Goal: Transaction & Acquisition: Book appointment/travel/reservation

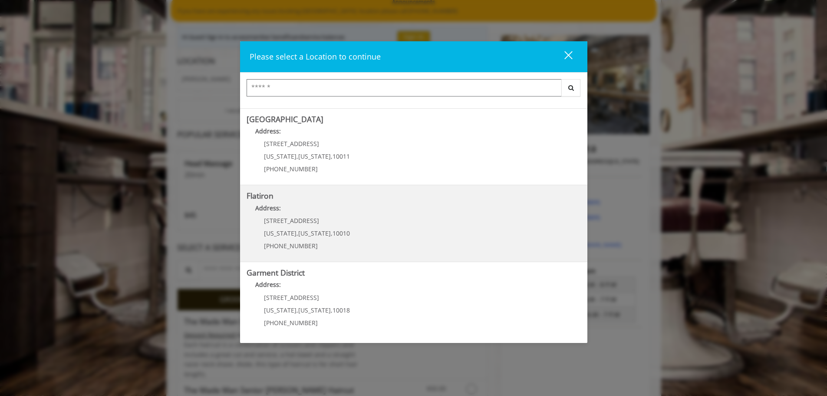
scroll to position [87, 0]
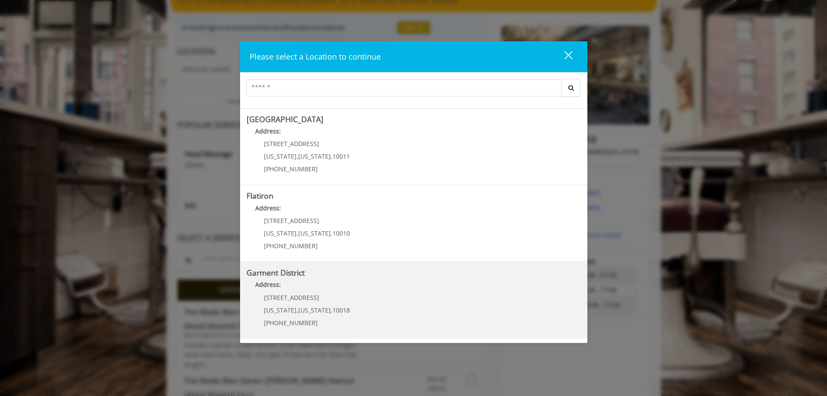
click at [309, 300] on p "[STREET_ADDRESS]" at bounding box center [307, 297] width 86 height 7
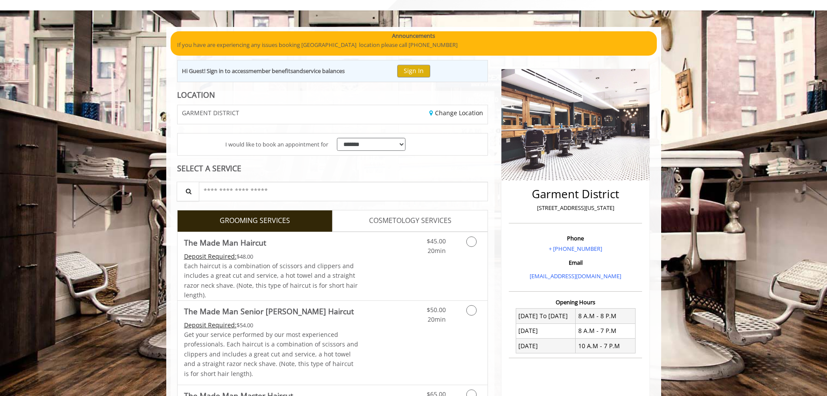
scroll to position [87, 0]
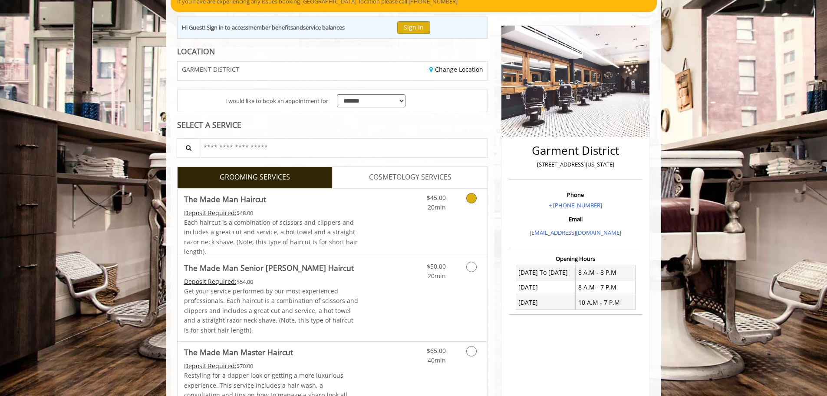
click at [472, 198] on icon "Grooming services" at bounding box center [471, 198] width 10 height 10
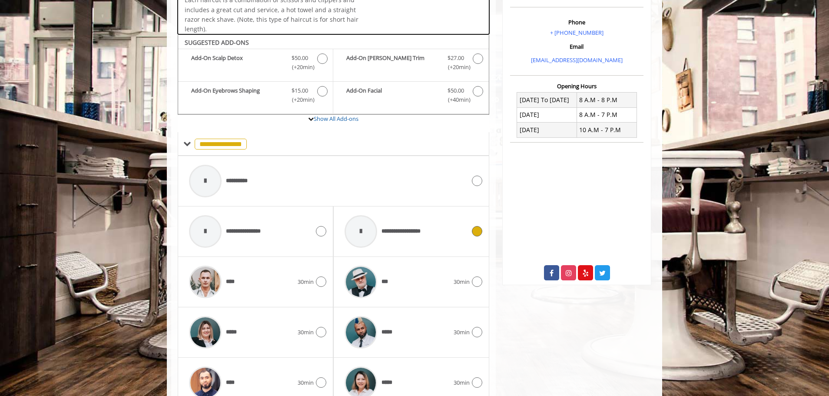
scroll to position [294, 0]
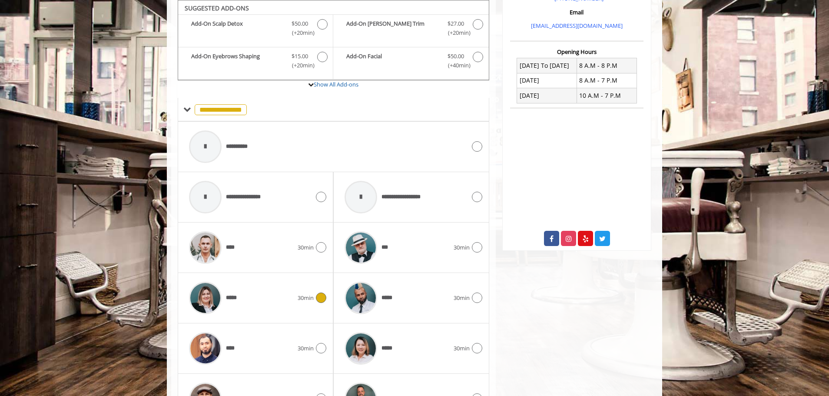
click at [318, 298] on icon at bounding box center [321, 297] width 10 height 10
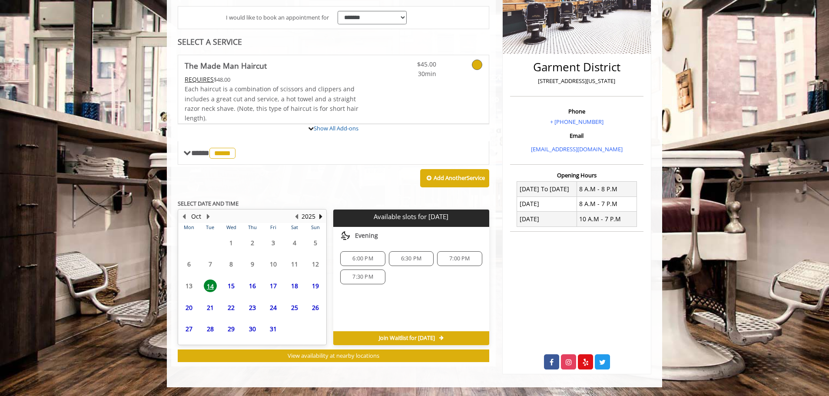
scroll to position [242, 0]
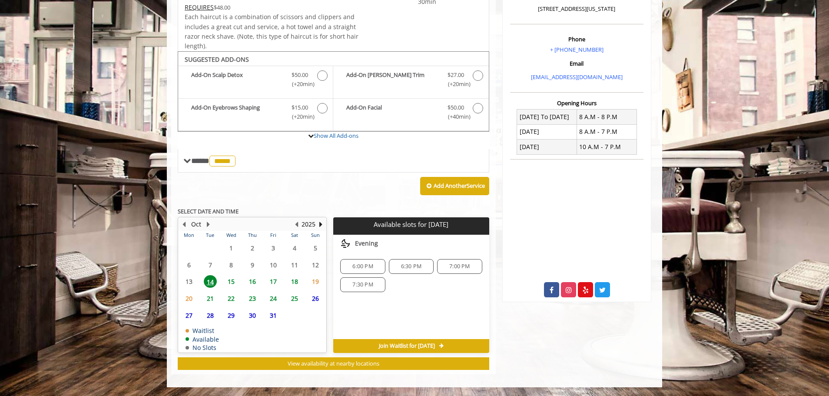
click at [251, 281] on span "16" at bounding box center [252, 281] width 13 height 13
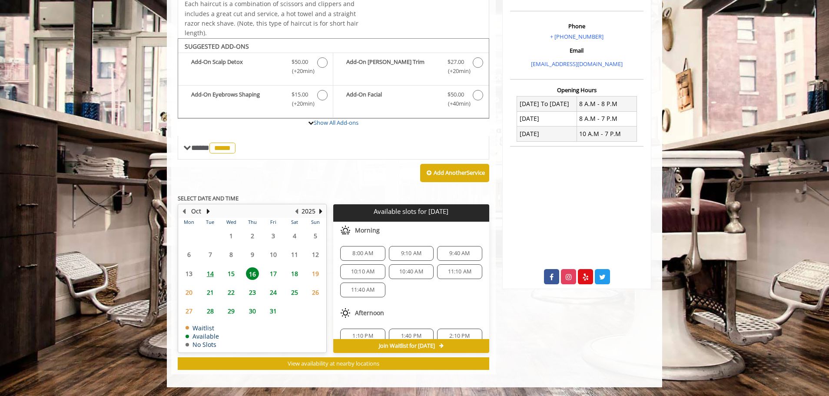
click at [366, 272] on span "10:10 AM" at bounding box center [363, 271] width 24 height 7
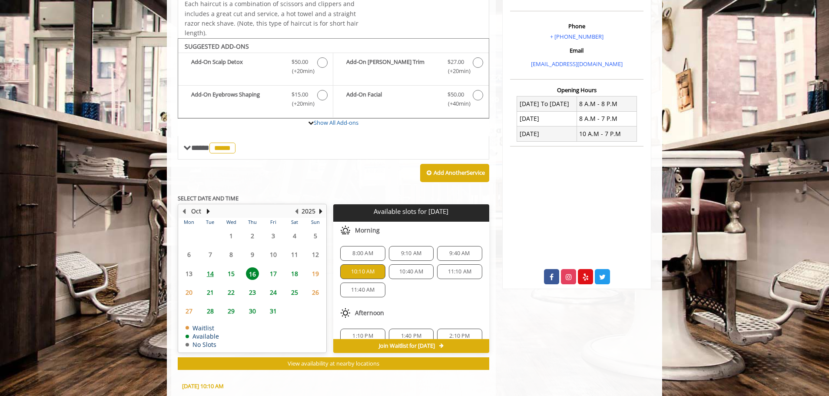
scroll to position [412, 0]
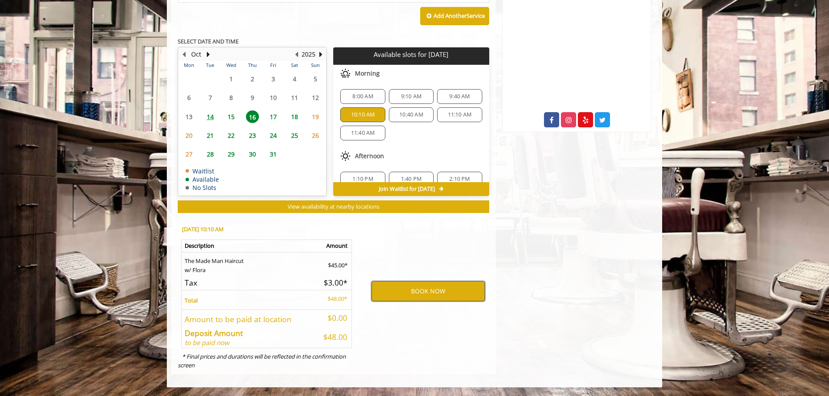
click at [416, 288] on button "BOOK NOW" at bounding box center [427, 291] width 113 height 20
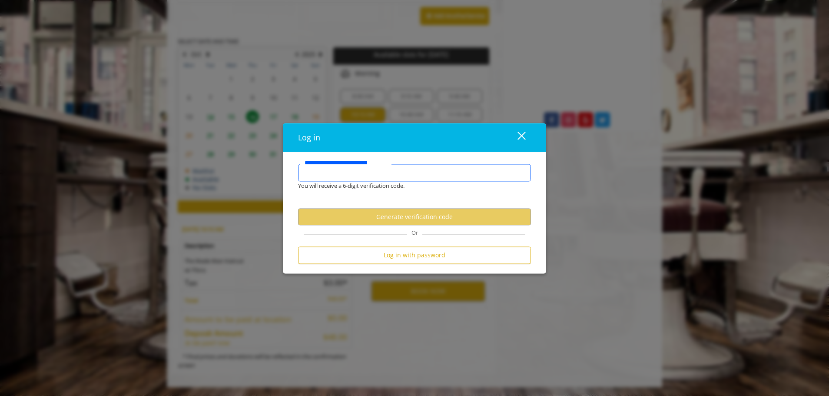
click at [352, 172] on input "**********" at bounding box center [414, 172] width 233 height 17
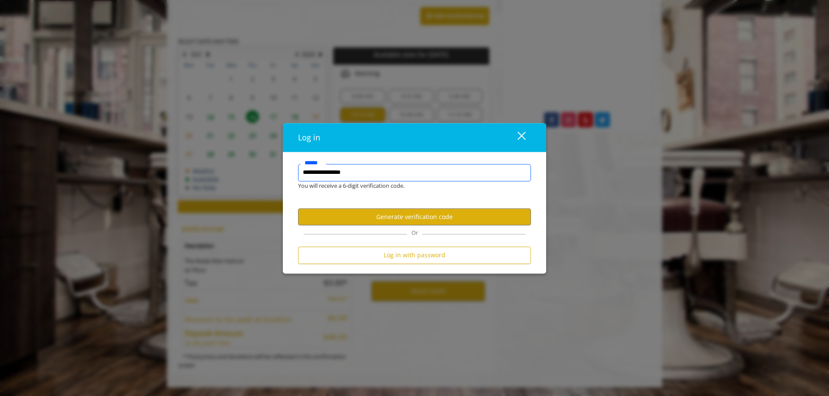
type input "**********"
click at [375, 220] on button "Generate verification code" at bounding box center [414, 216] width 233 height 17
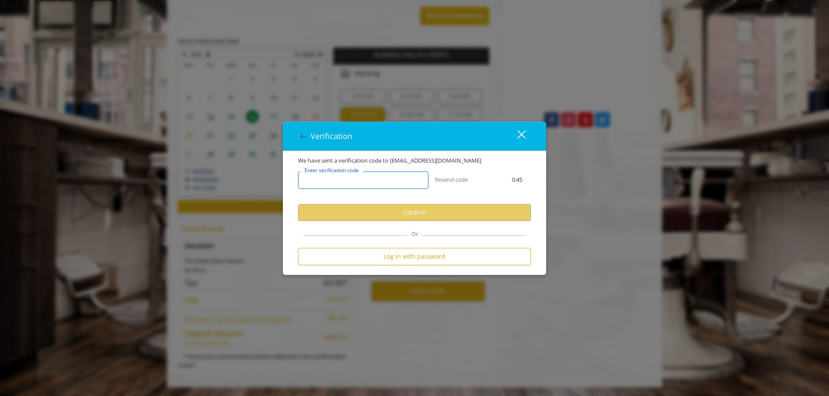
paste input "******"
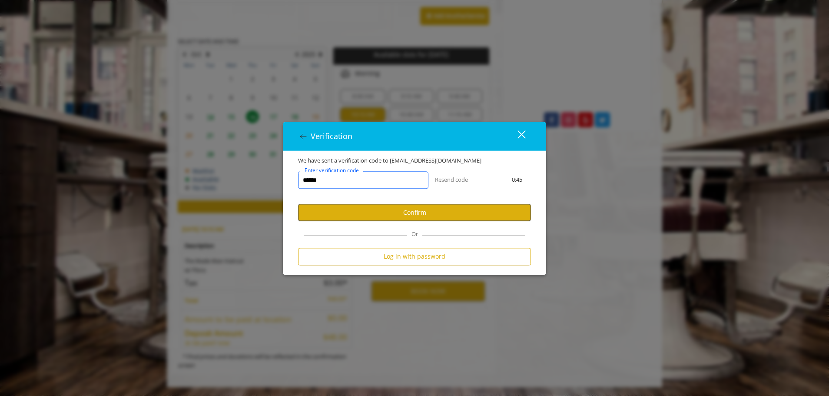
type input "******"
click at [402, 215] on button "Confirm" at bounding box center [414, 212] width 233 height 17
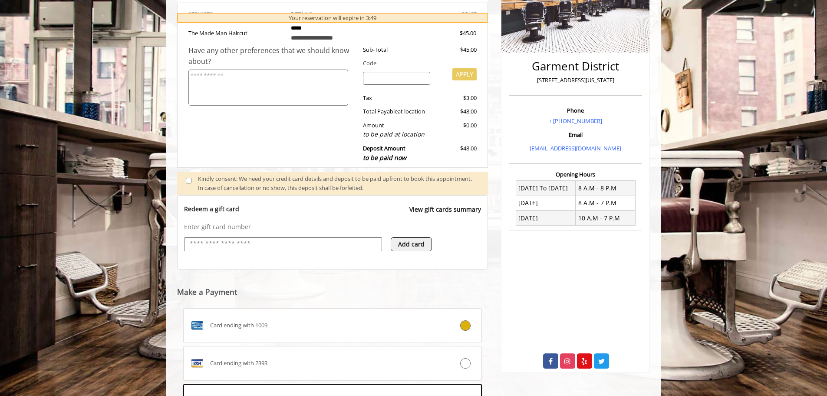
scroll to position [215, 0]
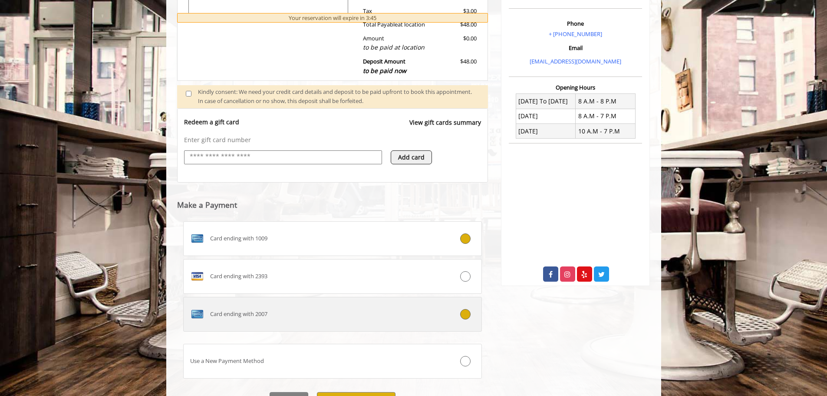
click at [392, 316] on div "Card ending with 2007" at bounding box center [308, 314] width 248 height 14
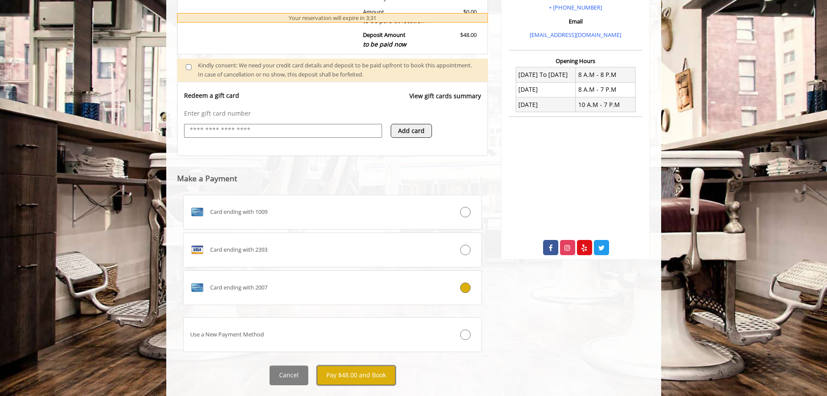
click at [345, 370] on button "Pay $48.00 and Book" at bounding box center [356, 375] width 79 height 20
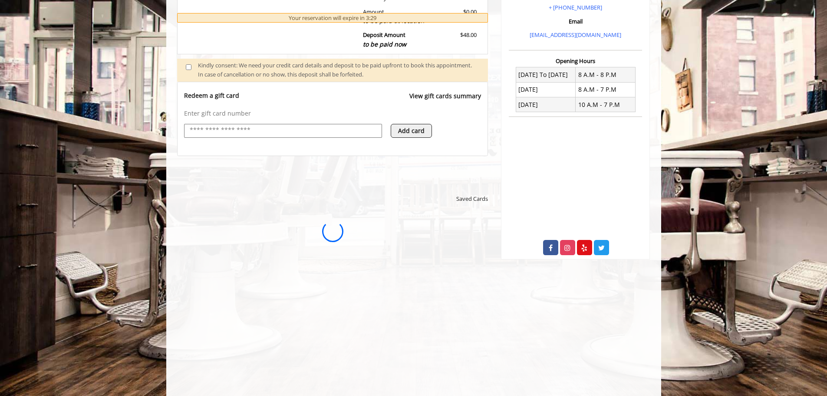
scroll to position [0, 0]
